Goal: Task Accomplishment & Management: Manage account settings

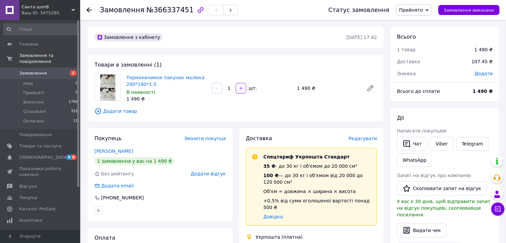
click at [35, 71] on link "Замовлення 1" at bounding box center [41, 73] width 82 height 11
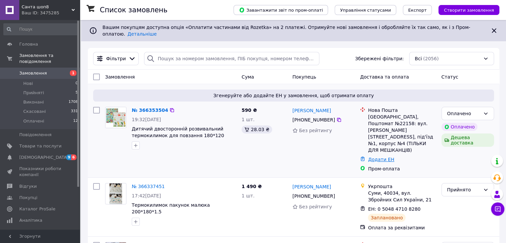
click at [378, 157] on link "Додати ЕН" at bounding box center [381, 159] width 26 height 5
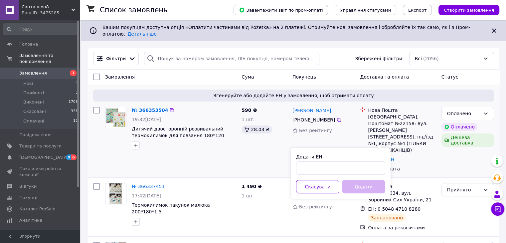
click at [336, 131] on div "[PERSON_NAME] [PHONE_NUMBER] Без рейтингу" at bounding box center [324, 139] width 68 height 71
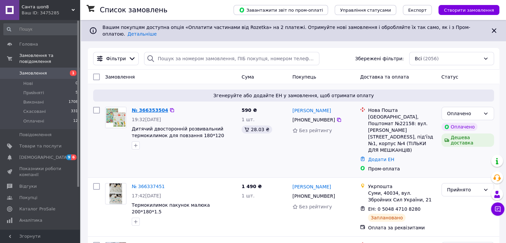
click at [141, 107] on link "№ 366353504" at bounding box center [150, 109] width 36 height 5
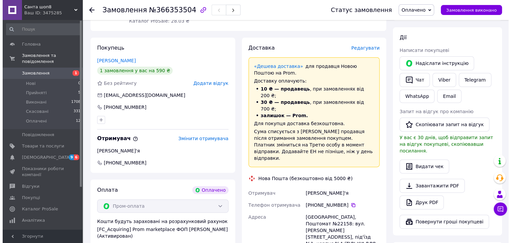
scroll to position [266, 0]
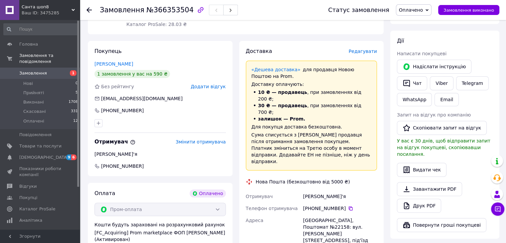
click at [368, 51] on span "Редагувати" at bounding box center [363, 51] width 28 height 5
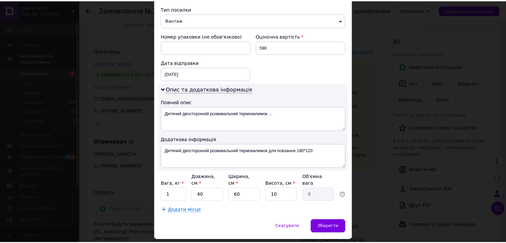
scroll to position [279, 0]
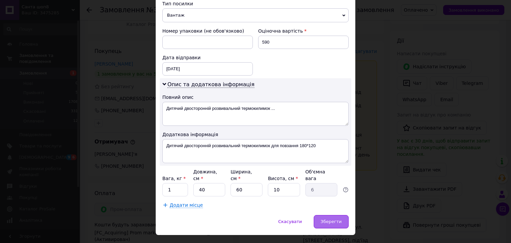
click at [338, 219] on span "Зберегти" at bounding box center [331, 221] width 21 height 5
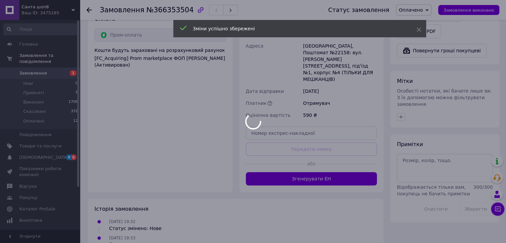
scroll to position [440, 0]
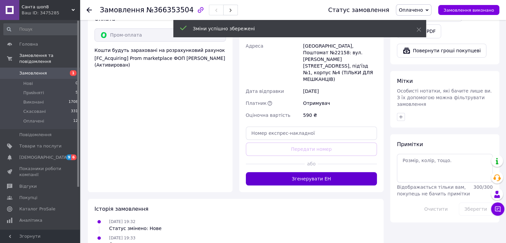
click at [327, 172] on button "Згенерувати ЕН" at bounding box center [311, 178] width 131 height 13
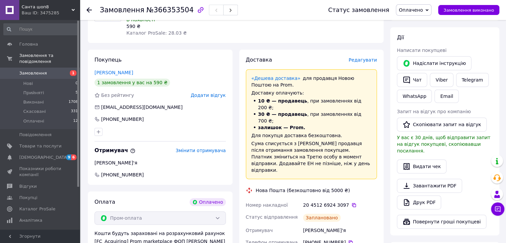
scroll to position [241, 0]
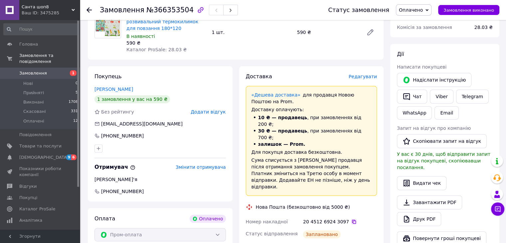
click at [352, 220] on icon at bounding box center [354, 222] width 4 height 4
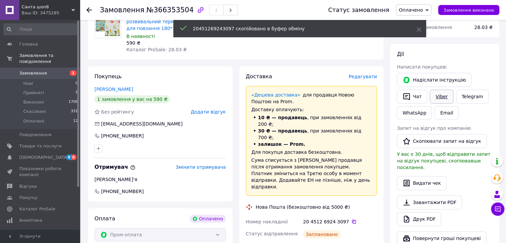
click at [443, 96] on link "Viber" at bounding box center [441, 96] width 23 height 14
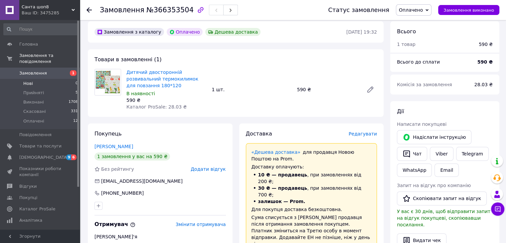
scroll to position [41, 0]
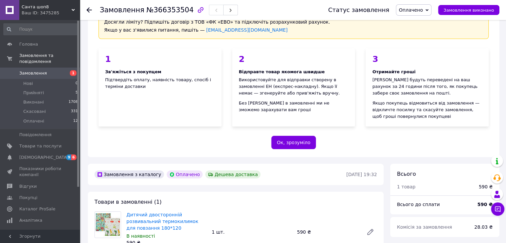
click at [47, 70] on span "Замовлення" at bounding box center [40, 73] width 42 height 6
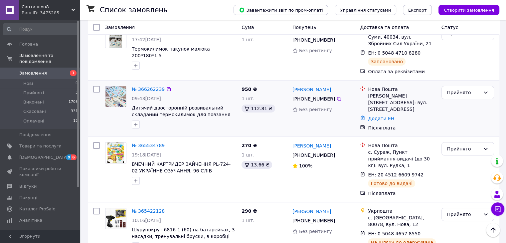
scroll to position [166, 0]
